Goal: Task Accomplishment & Management: Complete application form

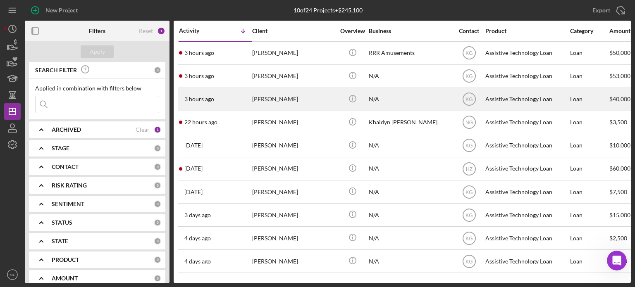
click at [400, 99] on div "N/A" at bounding box center [410, 99] width 83 height 22
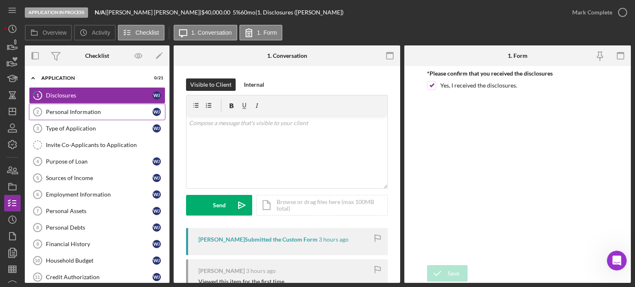
click at [93, 112] on div "Personal Information" at bounding box center [99, 112] width 107 height 7
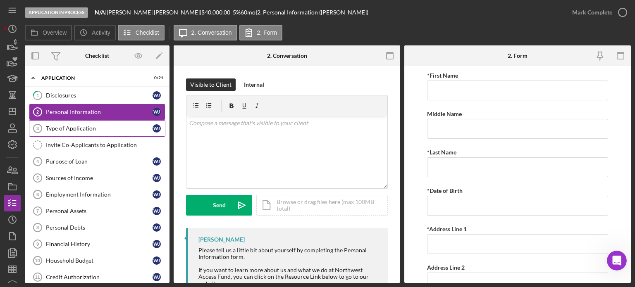
click at [73, 129] on div "Type of Application" at bounding box center [99, 128] width 107 height 7
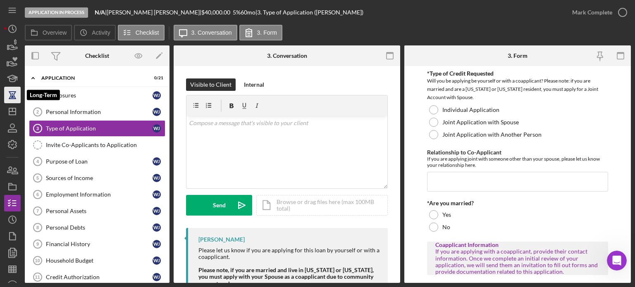
click at [12, 98] on icon "button" at bounding box center [12, 95] width 21 height 21
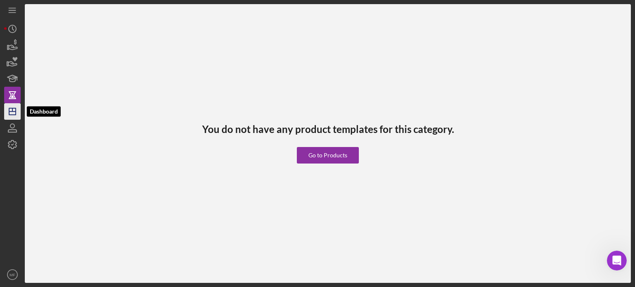
click at [18, 113] on icon "Icon/Dashboard" at bounding box center [12, 111] width 21 height 21
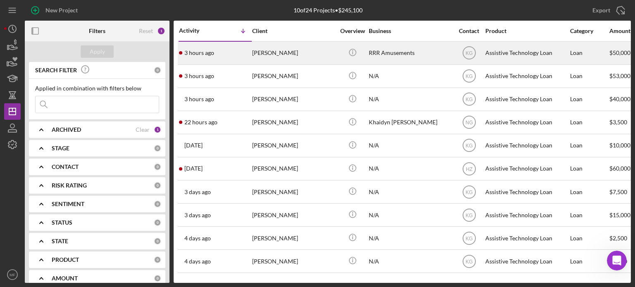
click at [205, 50] on time "3 hours ago" at bounding box center [199, 53] width 30 height 7
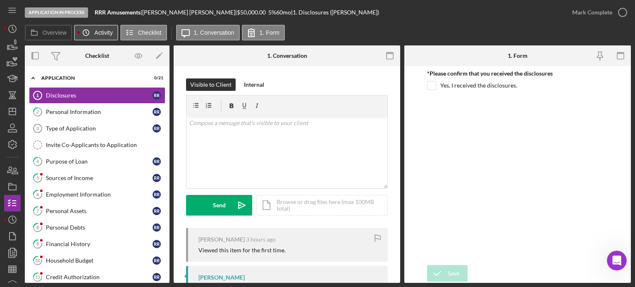
click at [98, 31] on label "Activity" at bounding box center [103, 32] width 18 height 7
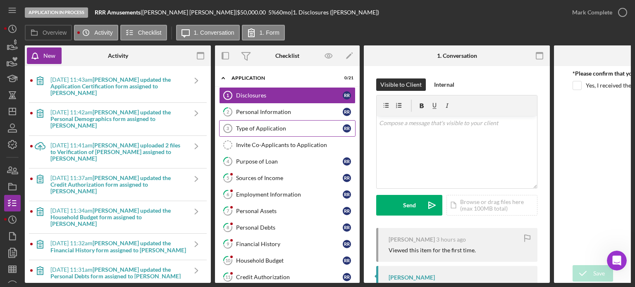
click at [262, 128] on div "Type of Application" at bounding box center [289, 128] width 107 height 7
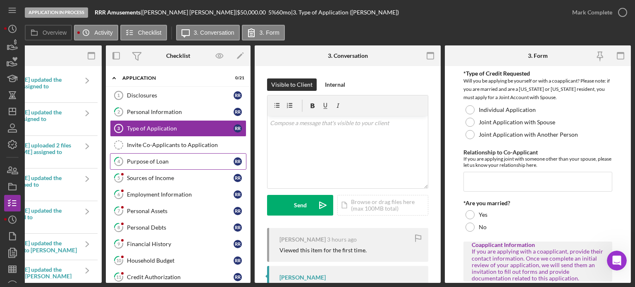
click at [143, 159] on div "Purpose of Loan" at bounding box center [180, 161] width 107 height 7
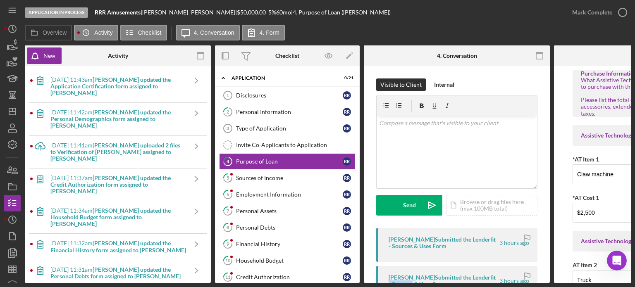
drag, startPoint x: 410, startPoint y: 283, endPoint x: 494, endPoint y: 280, distance: 84.0
click at [494, 280] on div "Application In Process RRR Amusements | [PERSON_NAME] | $50,000.00 5 % 60 mo | …" at bounding box center [317, 143] width 635 height 287
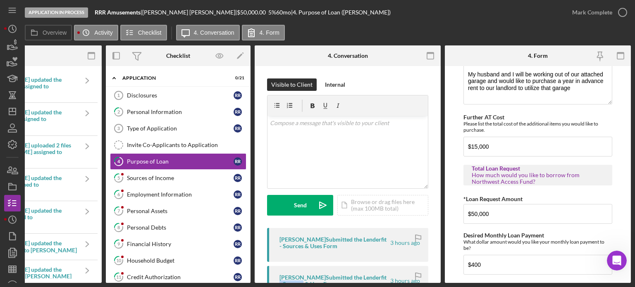
scroll to position [413, 0]
